Goal: Task Accomplishment & Management: Use online tool/utility

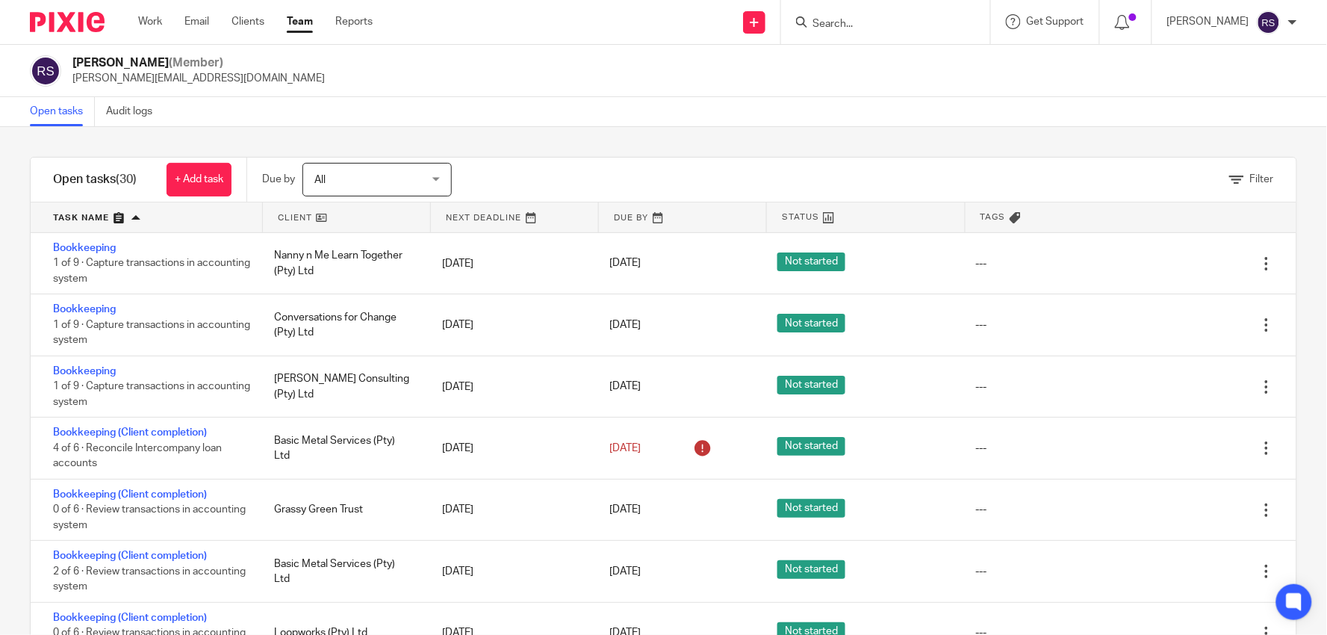
scroll to position [1457, 0]
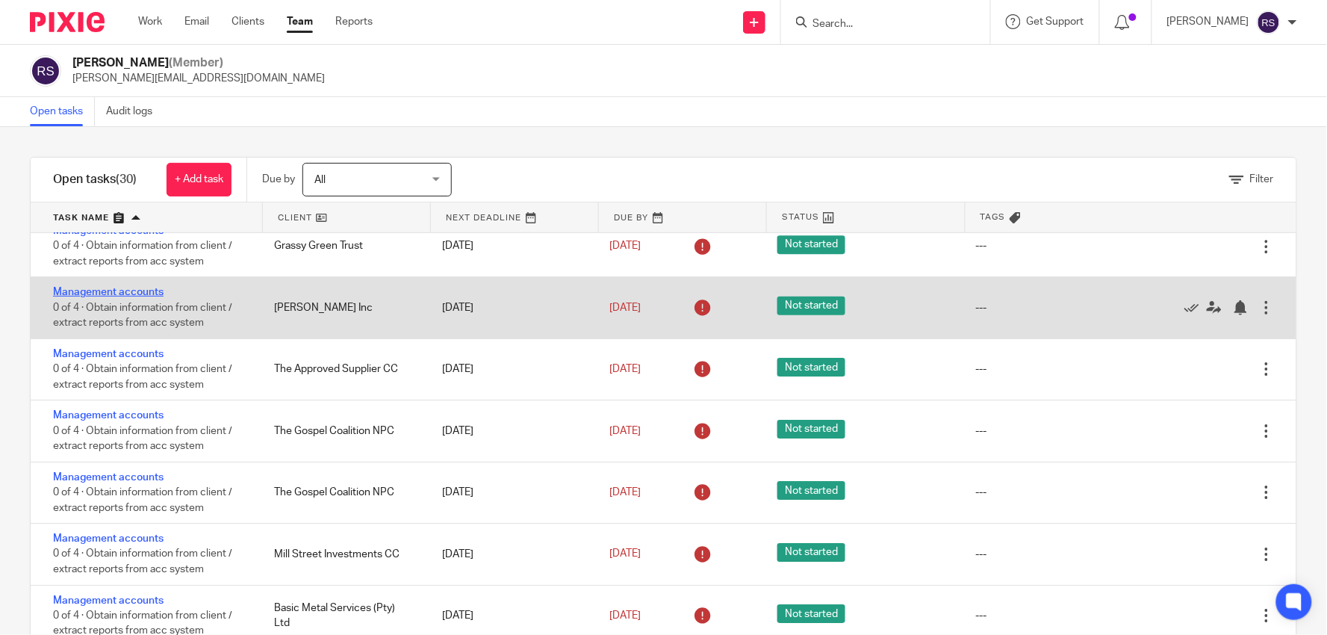
click at [140, 288] on link "Management accounts" at bounding box center [108, 292] width 111 height 10
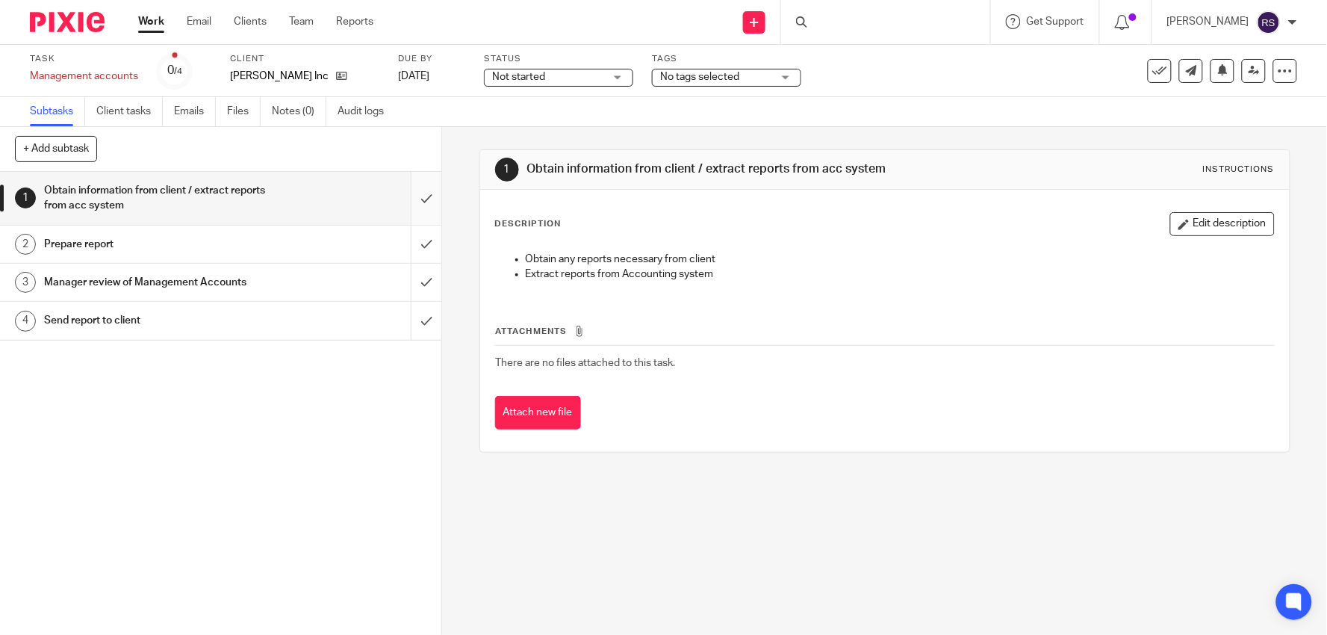
click at [416, 200] on input "submit" at bounding box center [220, 198] width 441 height 53
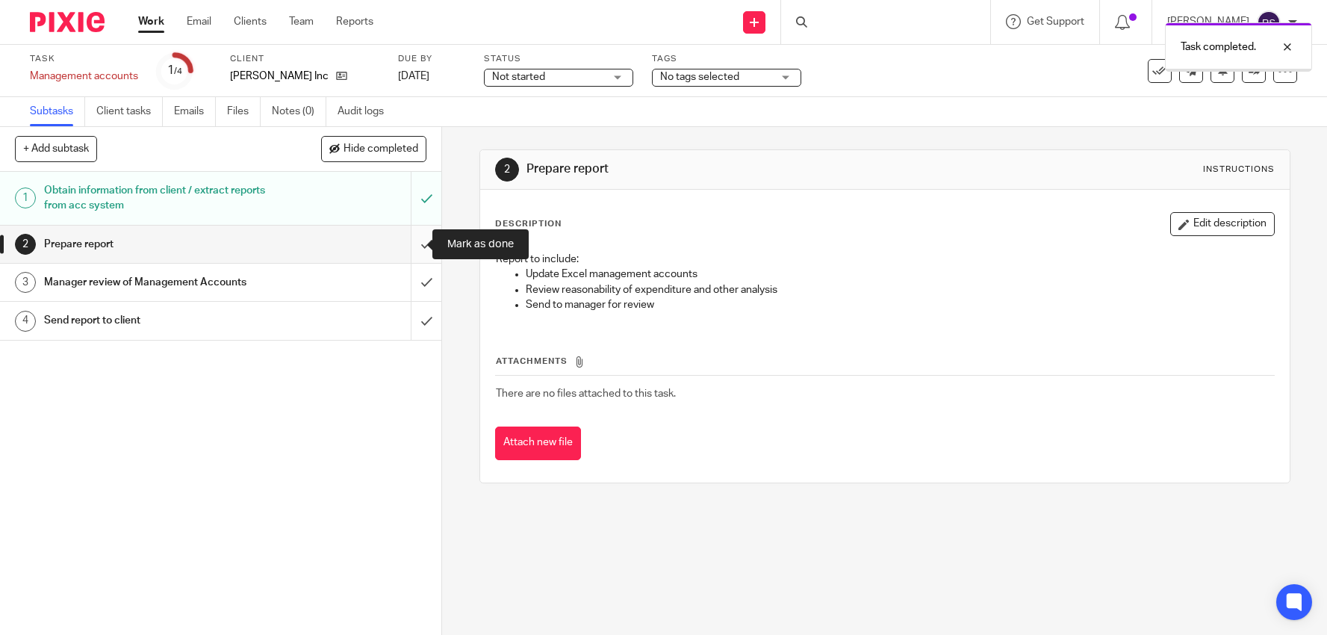
click at [420, 249] on input "submit" at bounding box center [220, 244] width 441 height 37
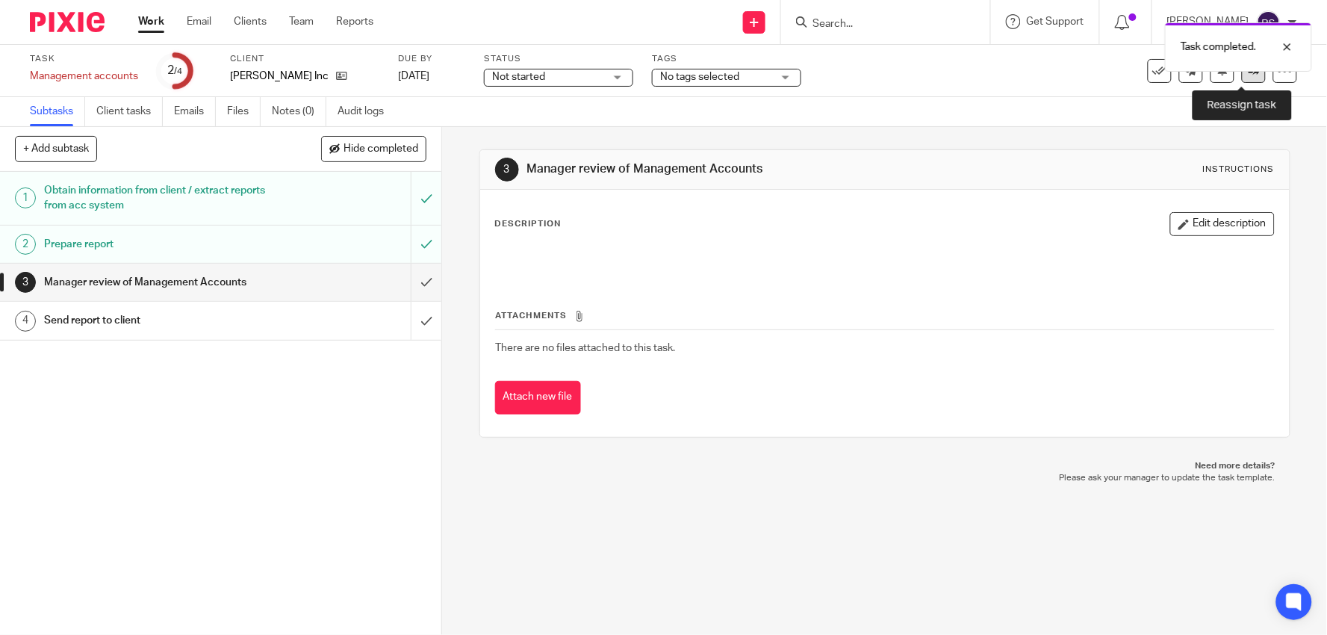
click at [1249, 75] on icon at bounding box center [1254, 70] width 11 height 11
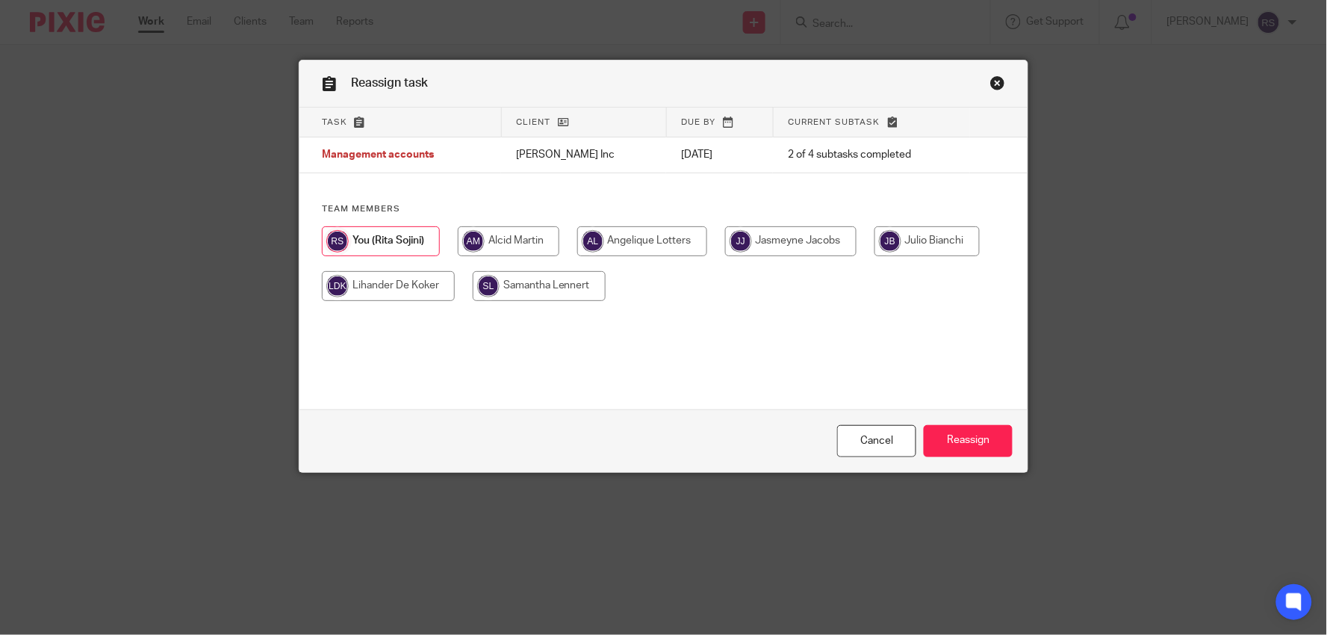
click at [491, 239] on input "radio" at bounding box center [509, 241] width 102 height 30
radio input "true"
click at [979, 443] on input "Reassign" at bounding box center [968, 441] width 89 height 32
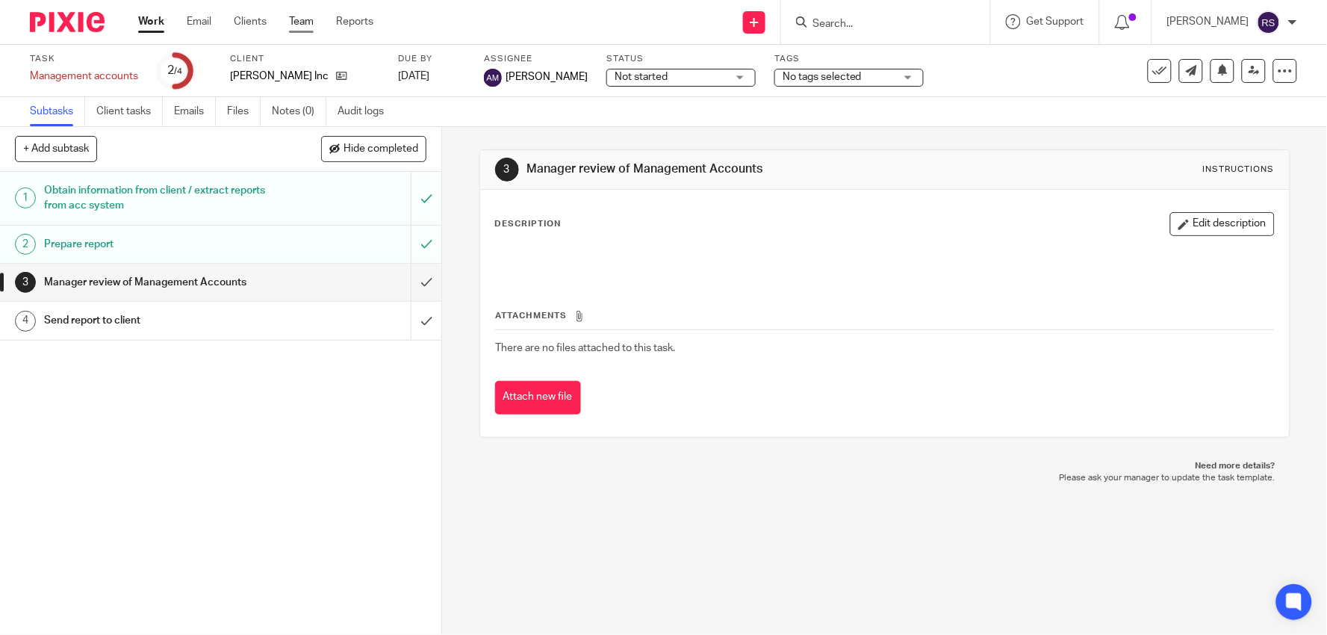
click at [300, 25] on link "Team" at bounding box center [301, 21] width 25 height 15
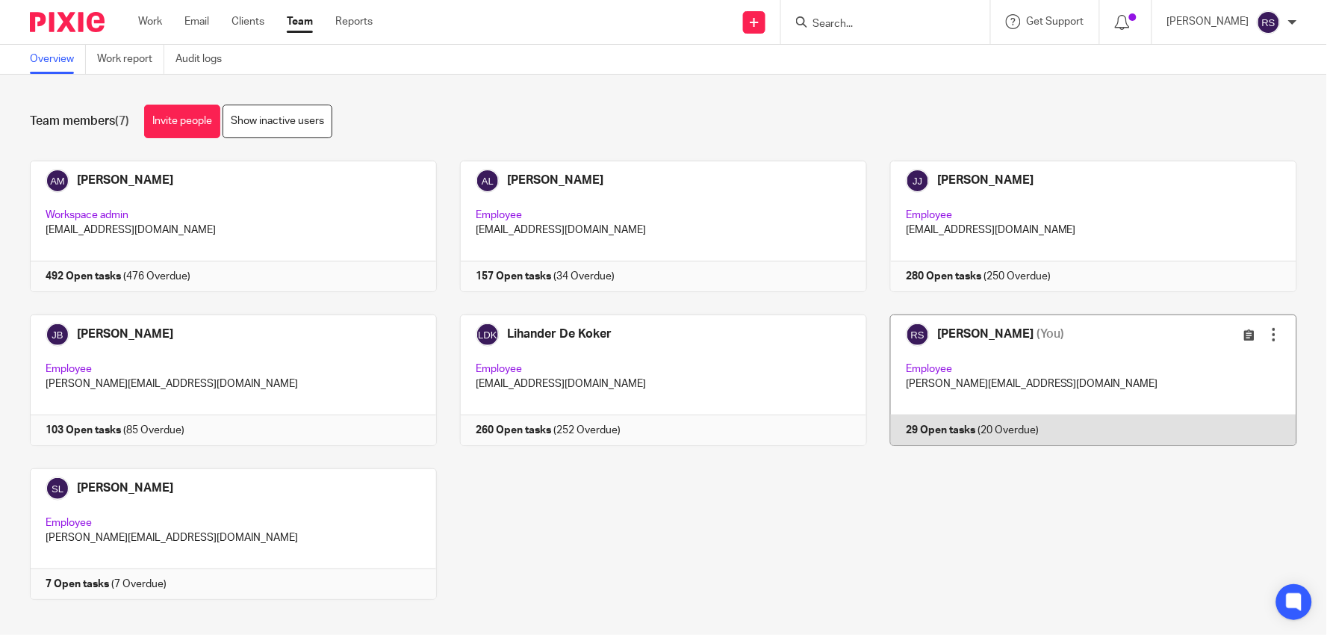
click at [942, 366] on link at bounding box center [1082, 379] width 430 height 131
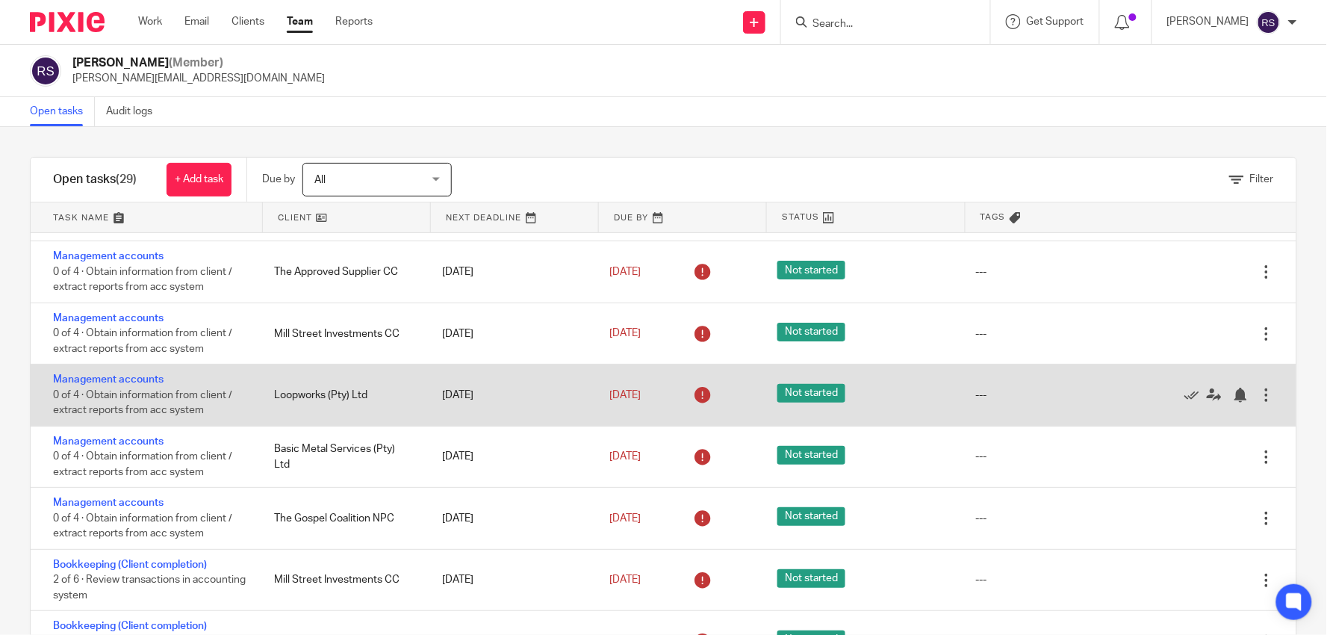
scroll to position [83, 0]
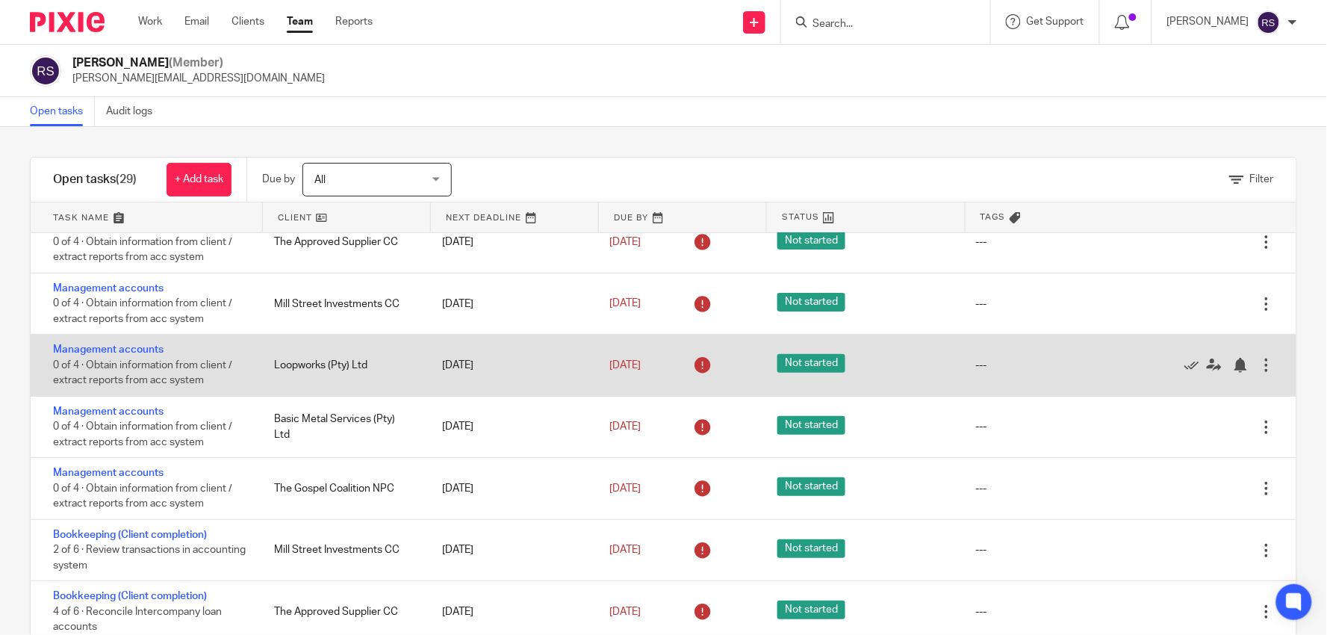
click at [132, 346] on div "Management accounts 0 of 4 · Obtain information from client / extract reports f…" at bounding box center [145, 365] width 229 height 61
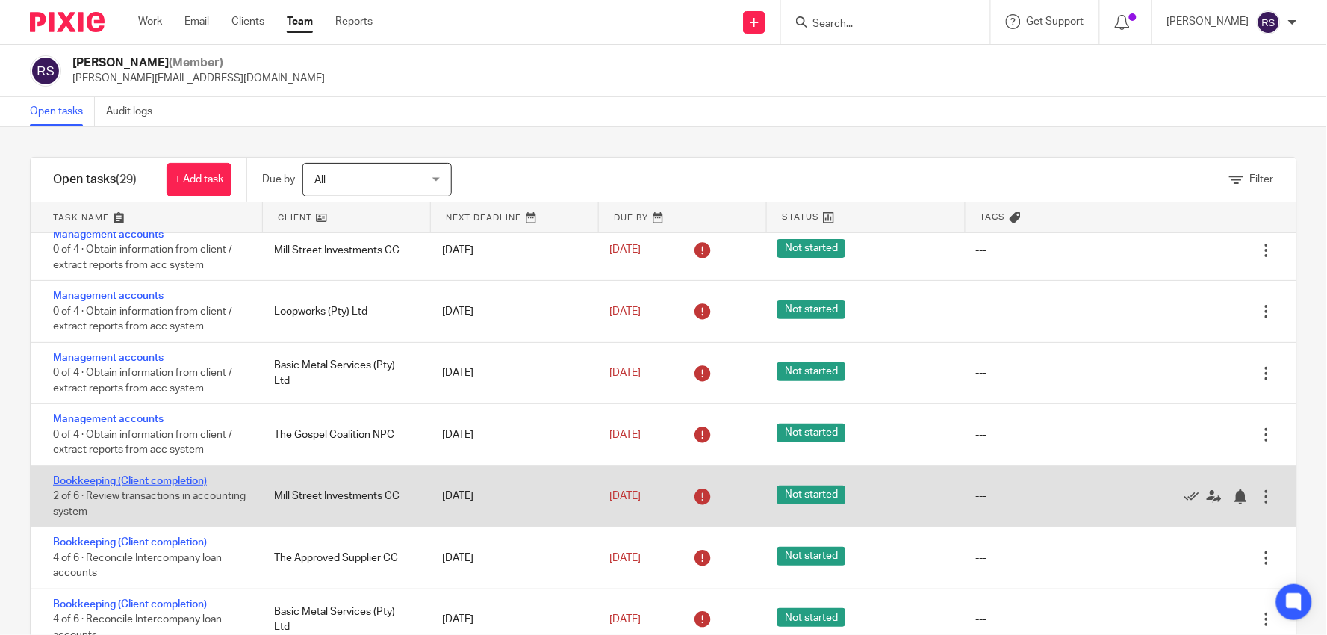
scroll to position [166, 0]
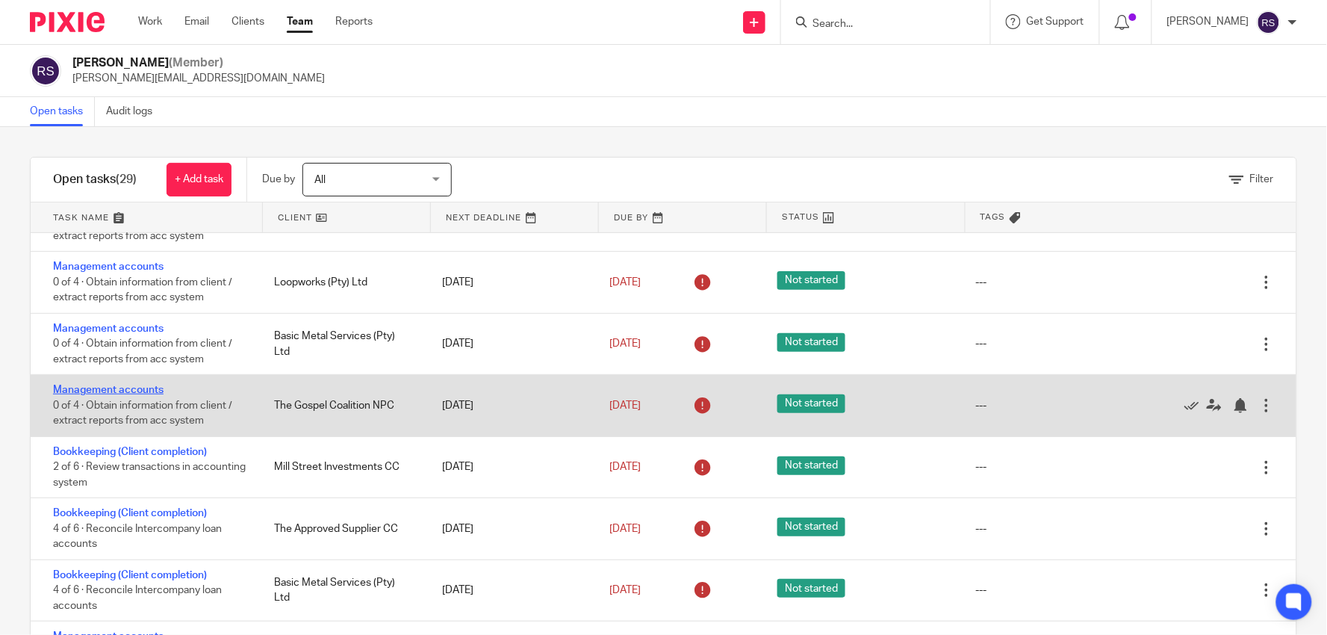
click at [143, 391] on link "Management accounts" at bounding box center [108, 390] width 111 height 10
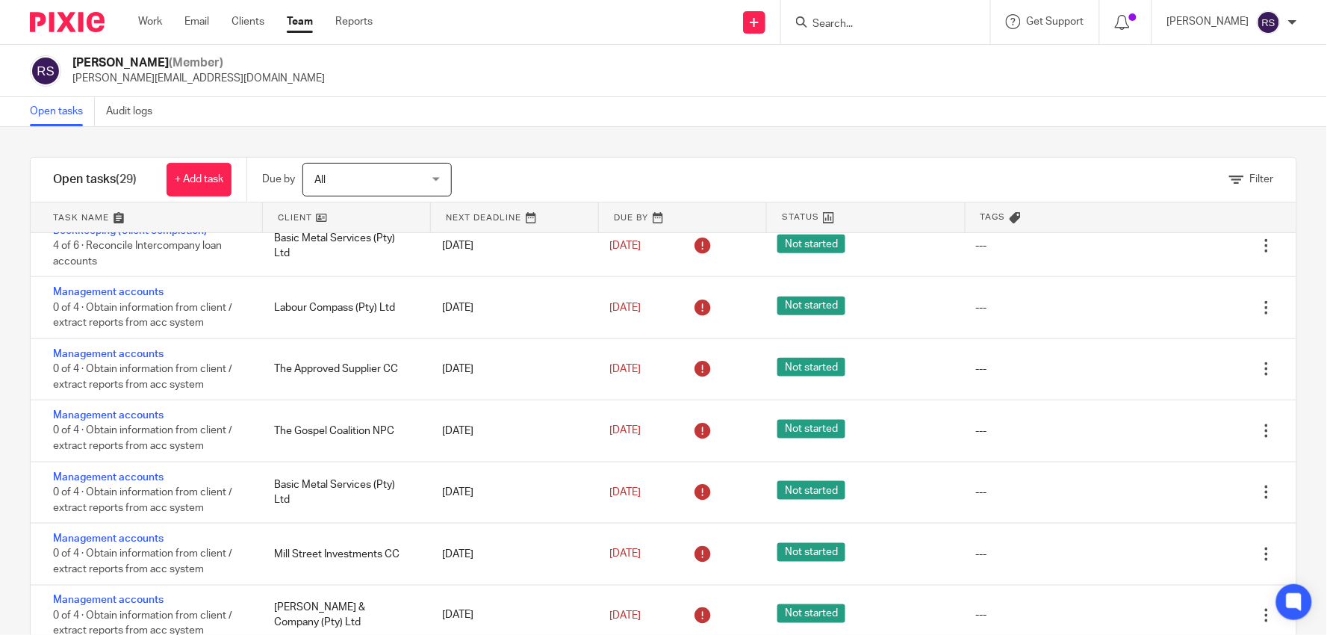
scroll to position [1133, 0]
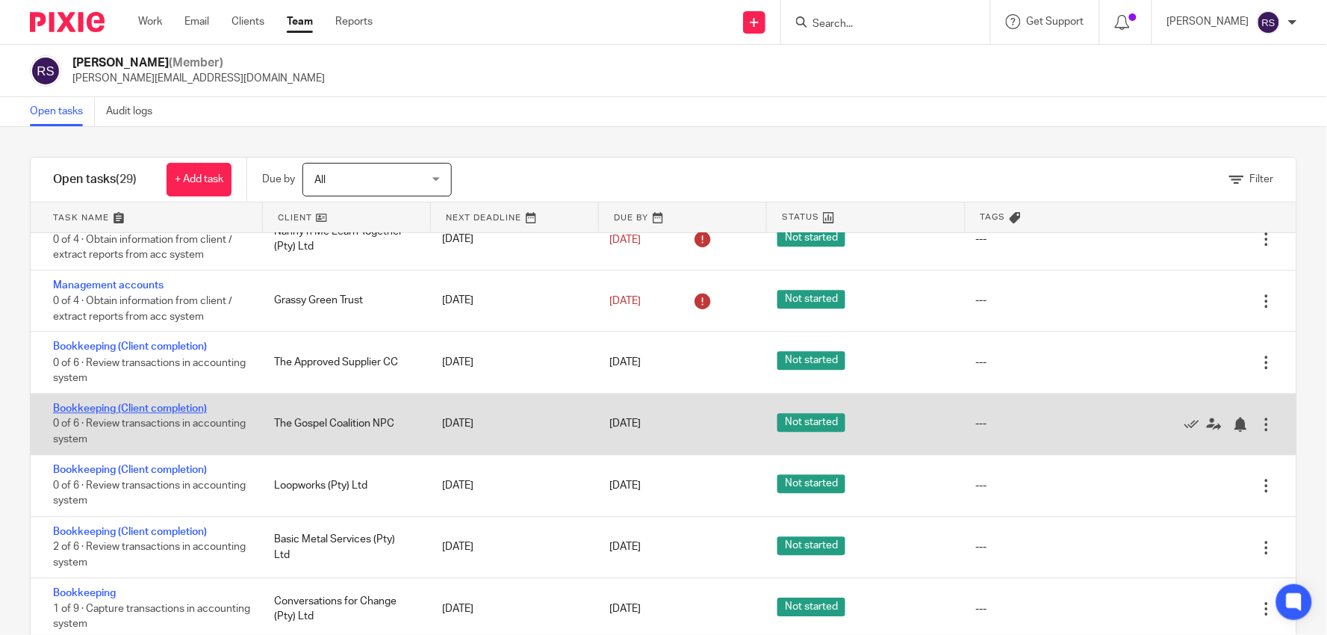
click at [151, 414] on link "Bookkeeping (Client completion)" at bounding box center [130, 408] width 154 height 10
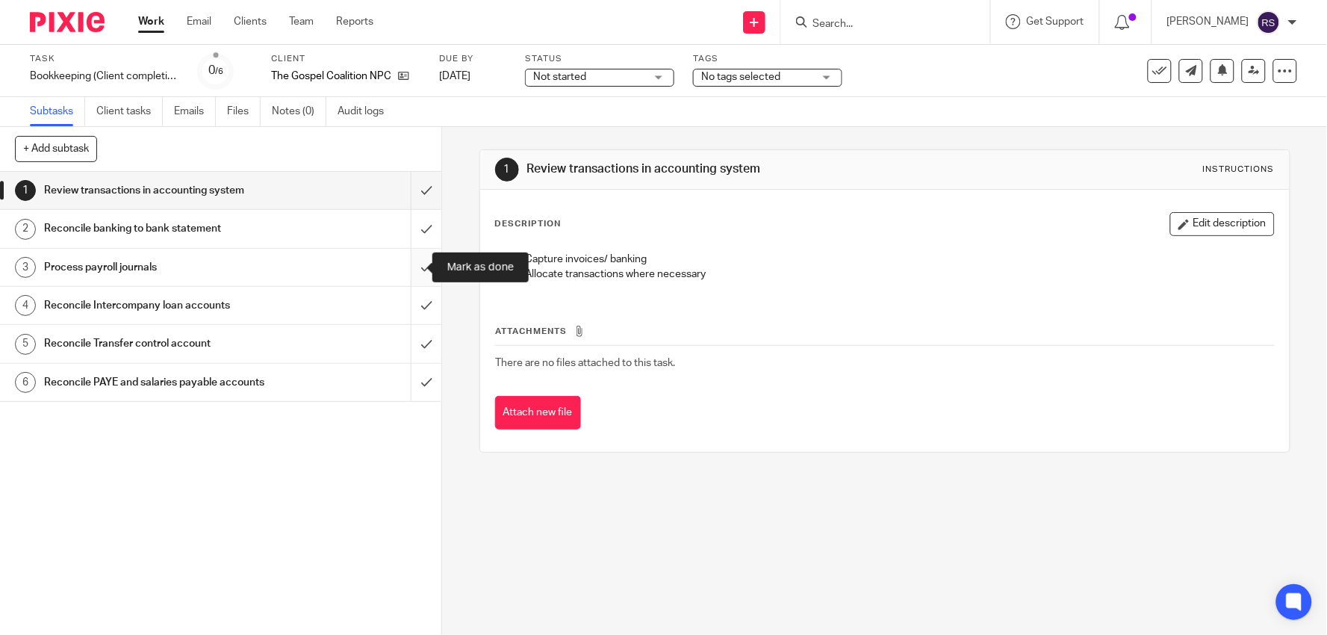
click at [409, 267] on input "submit" at bounding box center [220, 267] width 441 height 37
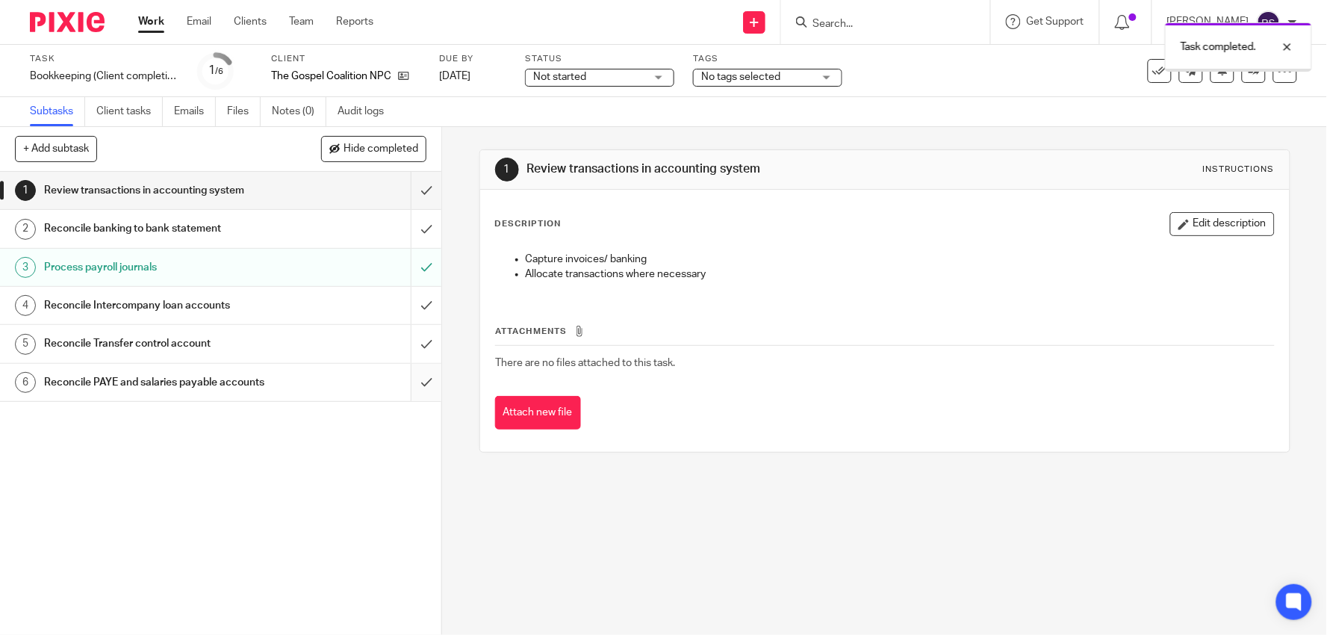
click at [409, 382] on input "submit" at bounding box center [220, 382] width 441 height 37
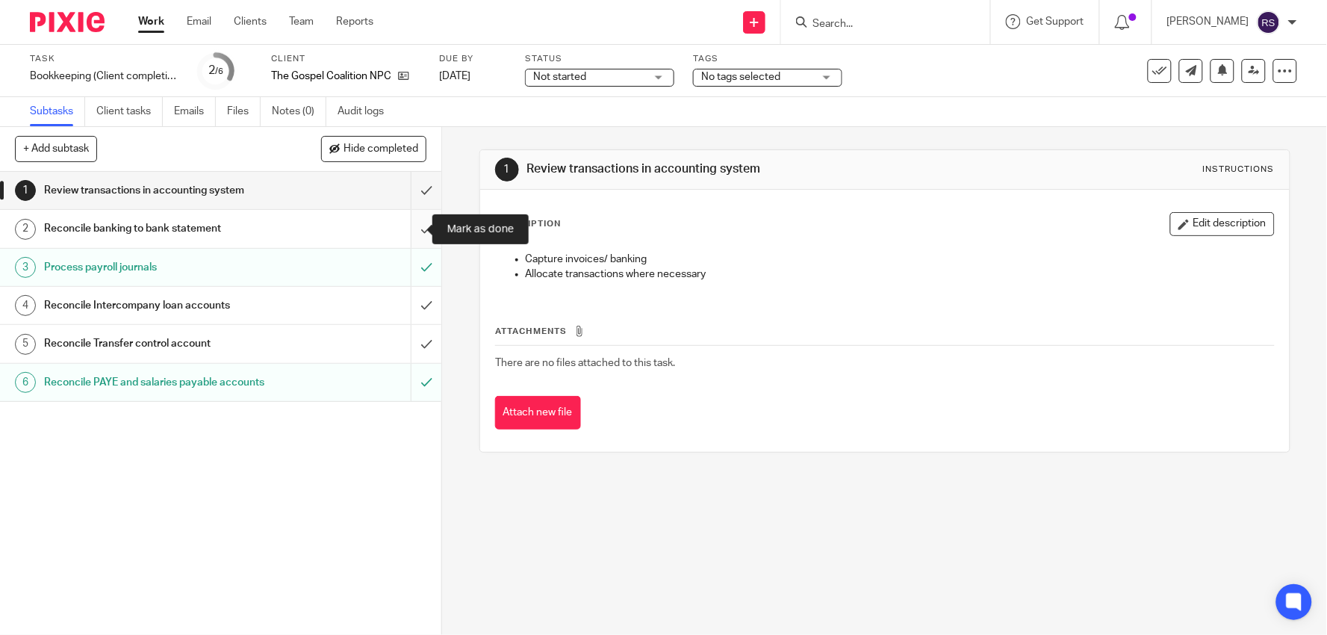
click at [409, 232] on input "submit" at bounding box center [220, 228] width 441 height 37
click at [409, 342] on input "submit" at bounding box center [220, 343] width 441 height 37
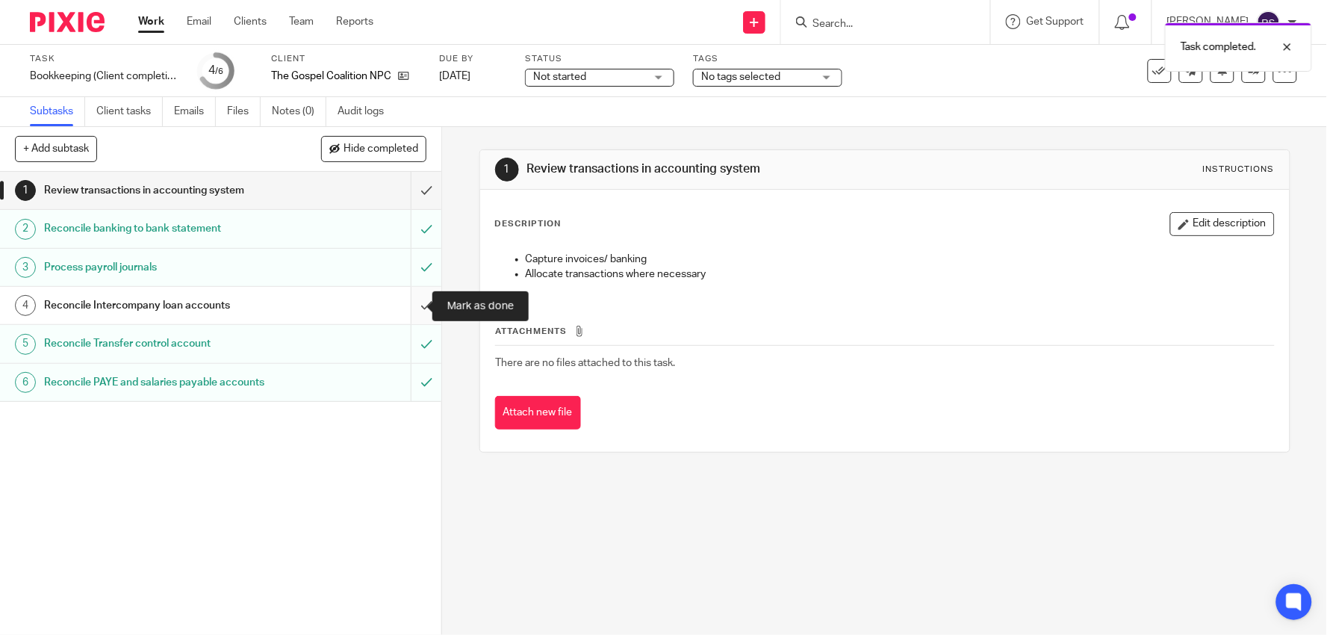
click at [408, 312] on input "submit" at bounding box center [220, 305] width 441 height 37
click at [415, 190] on input "submit" at bounding box center [220, 190] width 441 height 37
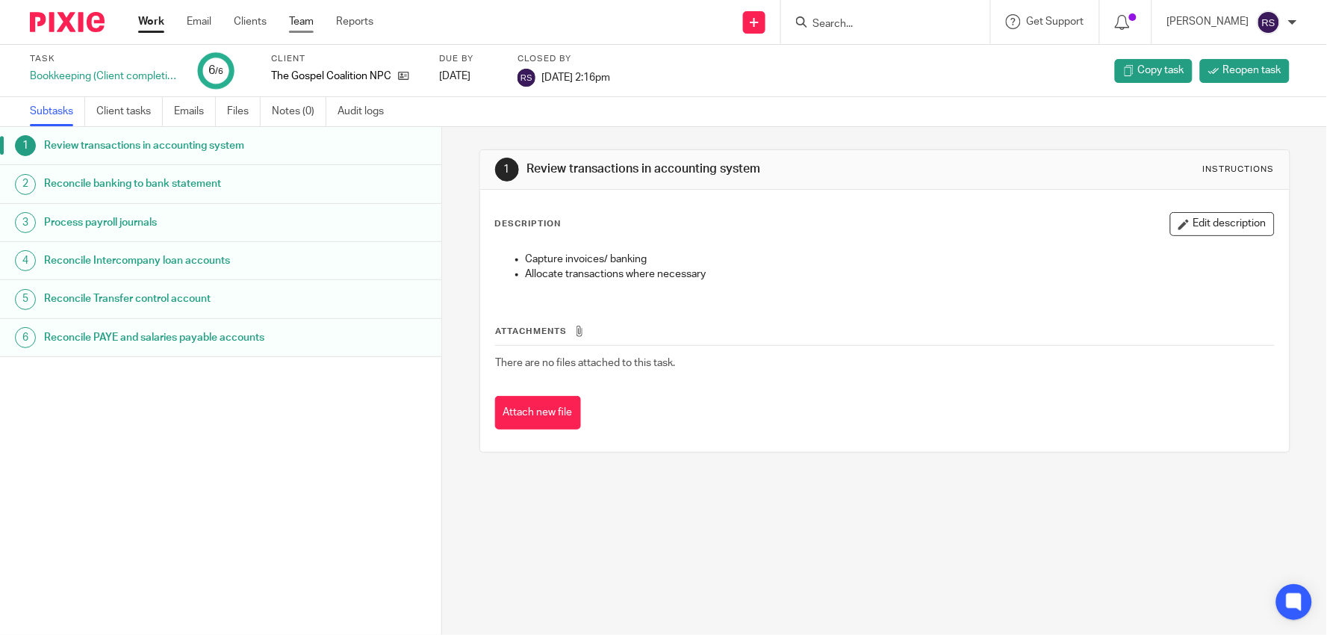
click at [294, 23] on link "Team" at bounding box center [301, 21] width 25 height 15
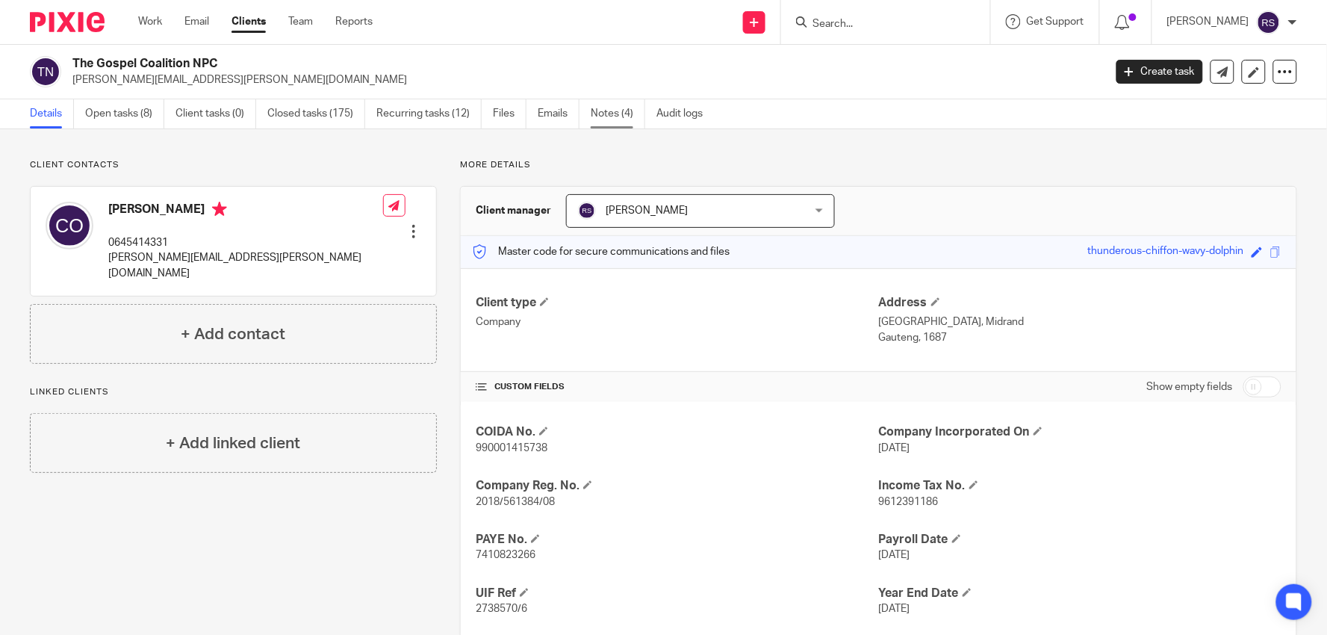
click at [603, 113] on link "Notes (4)" at bounding box center [618, 113] width 55 height 29
